Goal: Transaction & Acquisition: Subscribe to service/newsletter

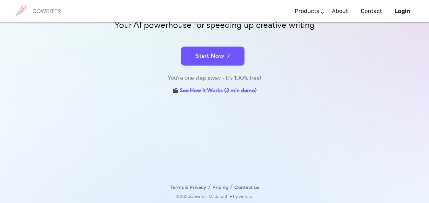
scroll to position [88, 0]
click at [217, 187] on link "Pricing" at bounding box center [220, 187] width 16 height 9
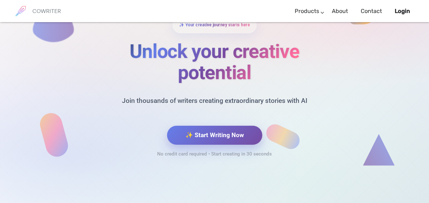
scroll to position [2724, 0]
click at [225, 131] on button "✨ Start Writing Now" at bounding box center [214, 134] width 95 height 19
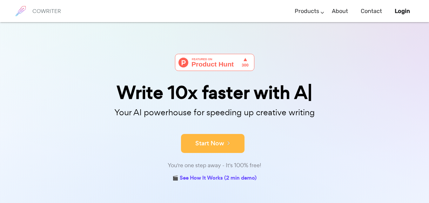
click at [223, 143] on button "Start Now" at bounding box center [212, 143] width 63 height 19
